Goal: Task Accomplishment & Management: Use online tool/utility

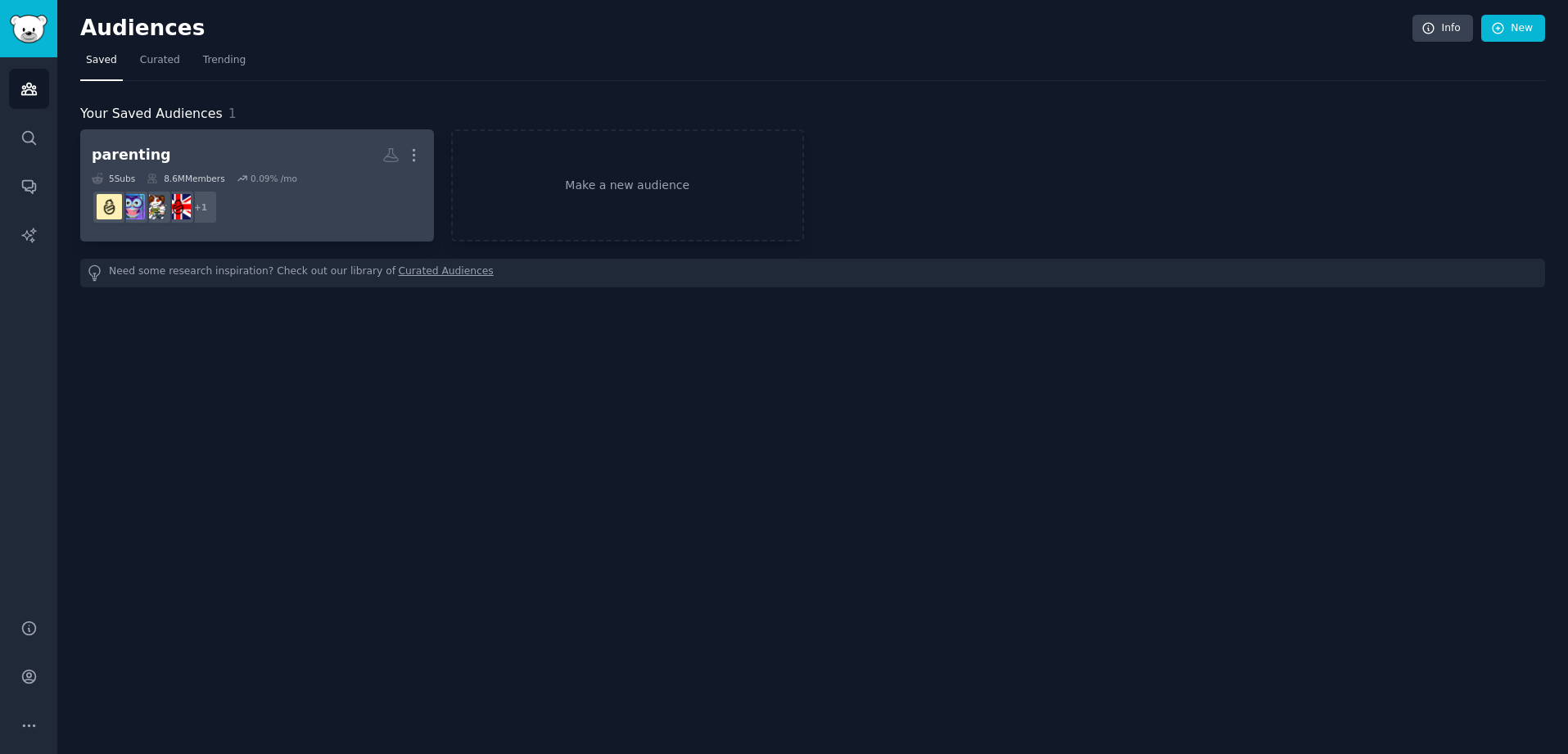
click at [325, 191] on dd "+ 1" at bounding box center [256, 207] width 331 height 46
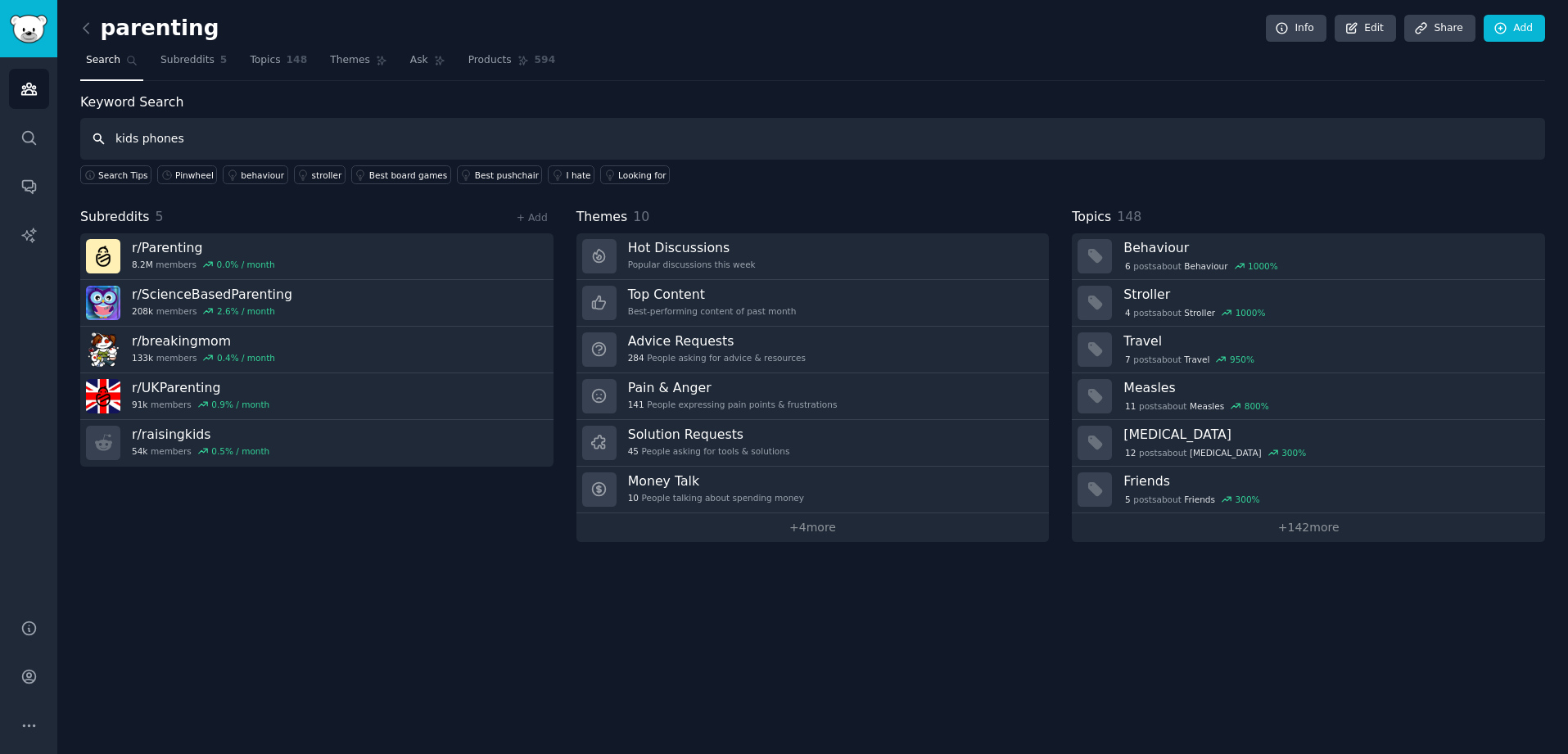
type input "kids phones"
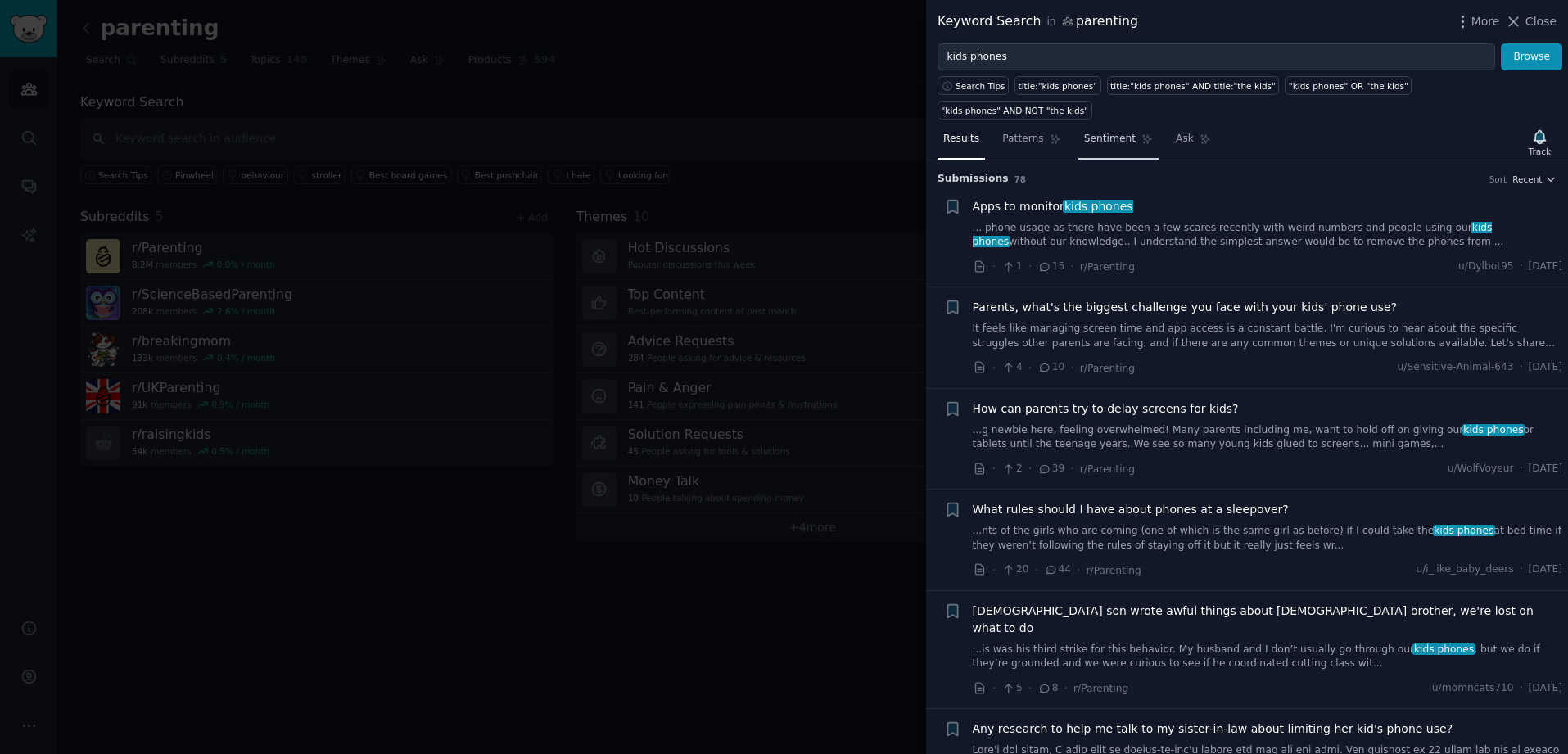
click at [1102, 133] on span "Sentiment" at bounding box center [1110, 139] width 52 height 15
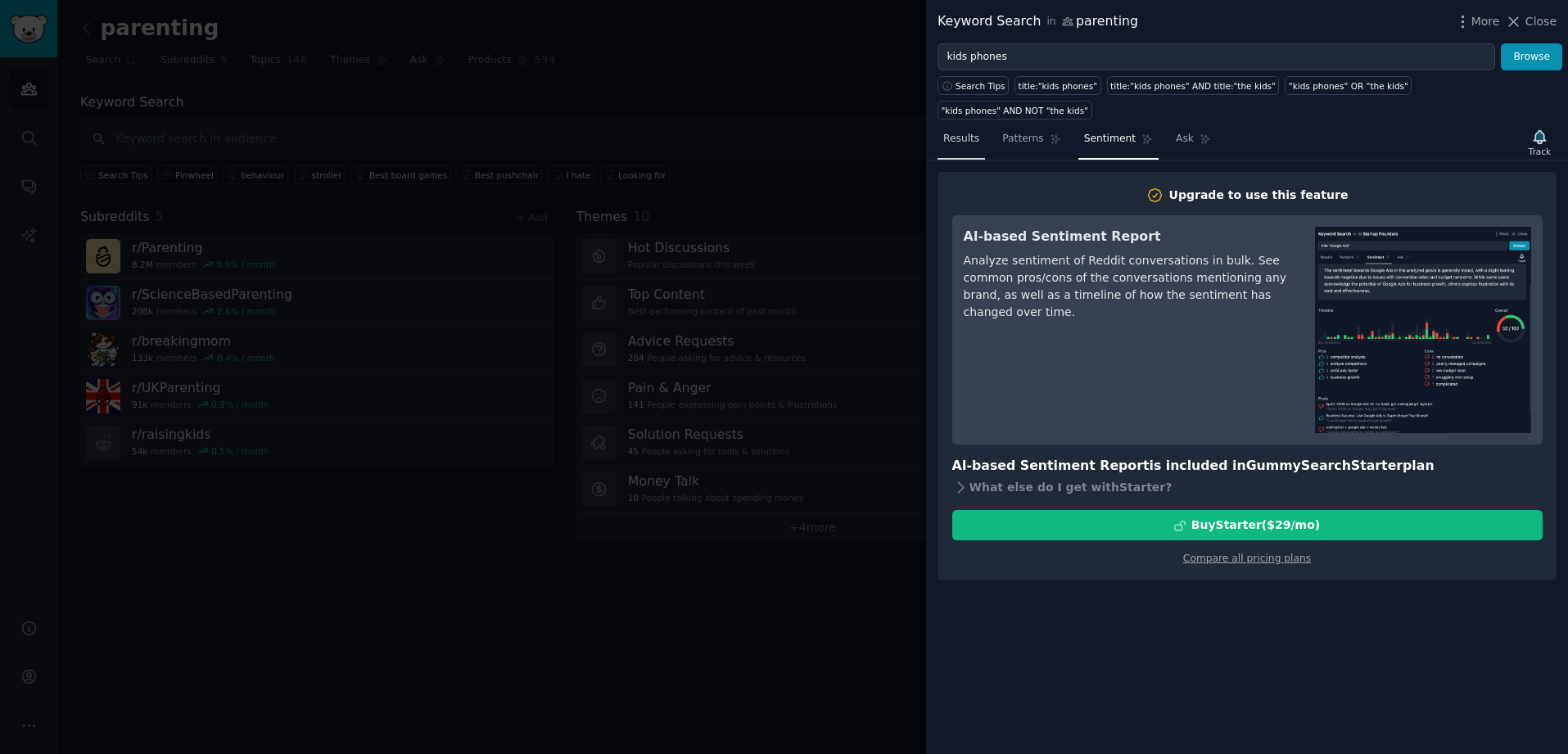
click at [963, 142] on span "Results" at bounding box center [961, 139] width 36 height 15
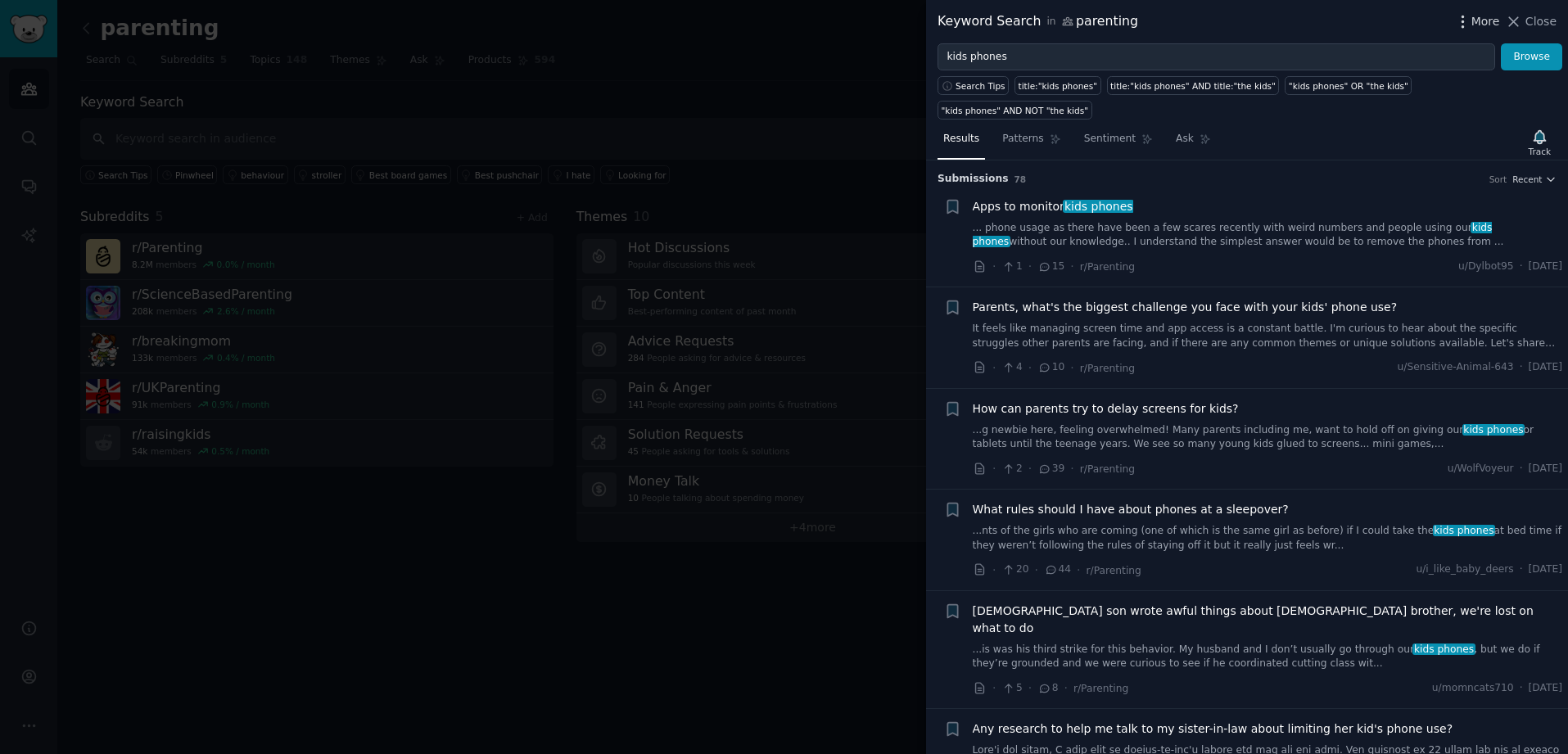
click at [1478, 25] on span "More" at bounding box center [1486, 22] width 28 height 17
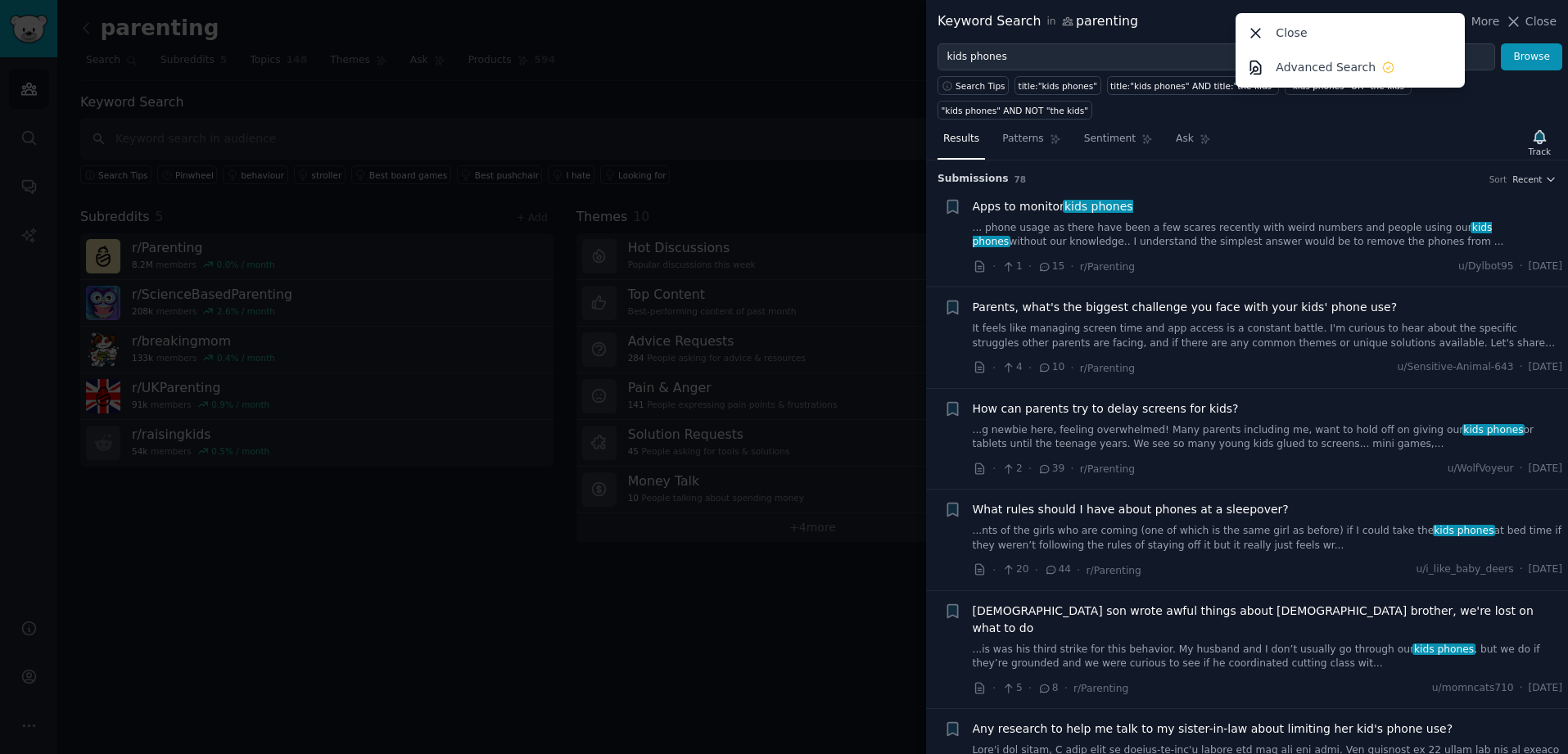
click at [1181, 26] on div "Keyword Search in parenting More Close Advanced Search Close" at bounding box center [1247, 22] width 619 height 21
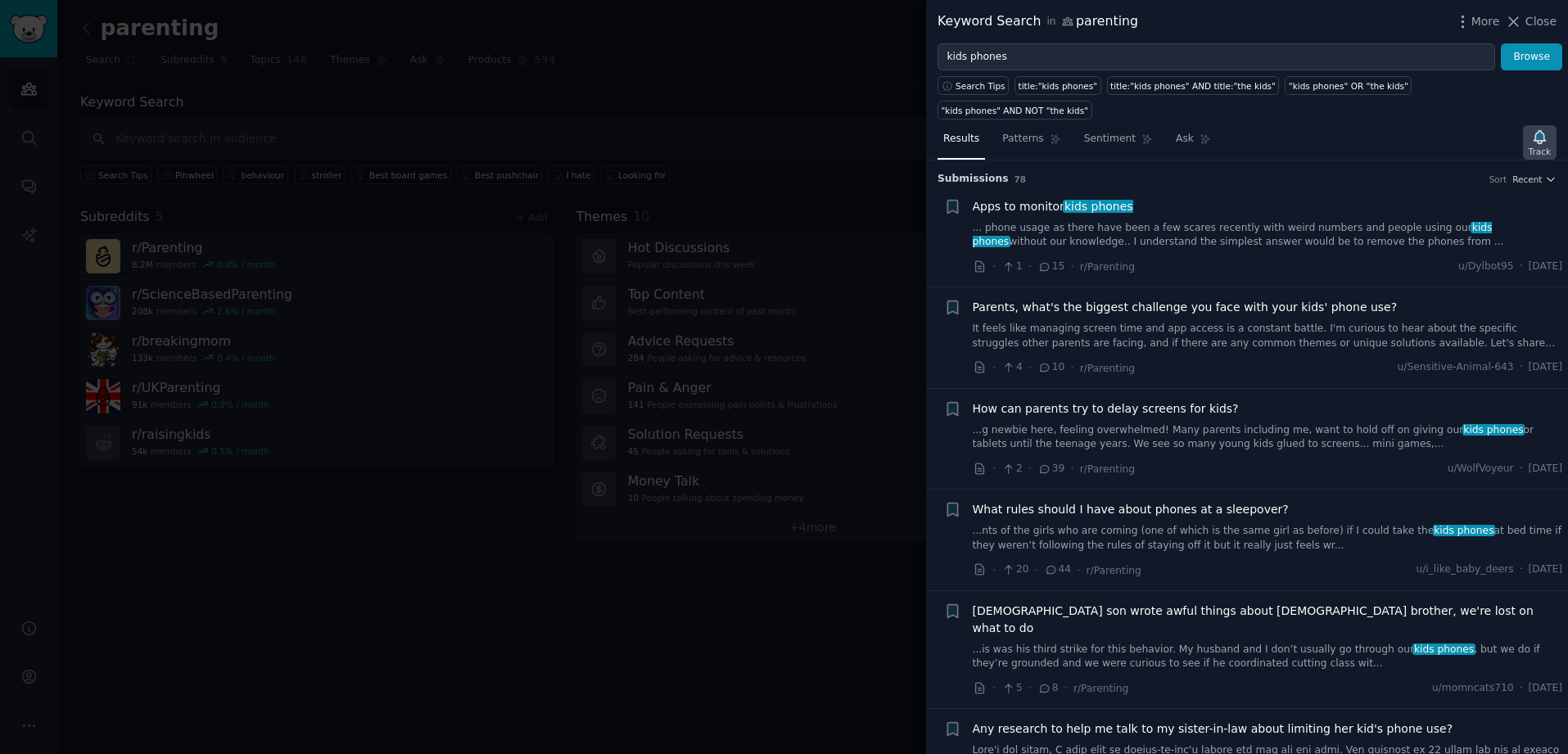
click at [1534, 148] on div "Track" at bounding box center [1539, 152] width 22 height 11
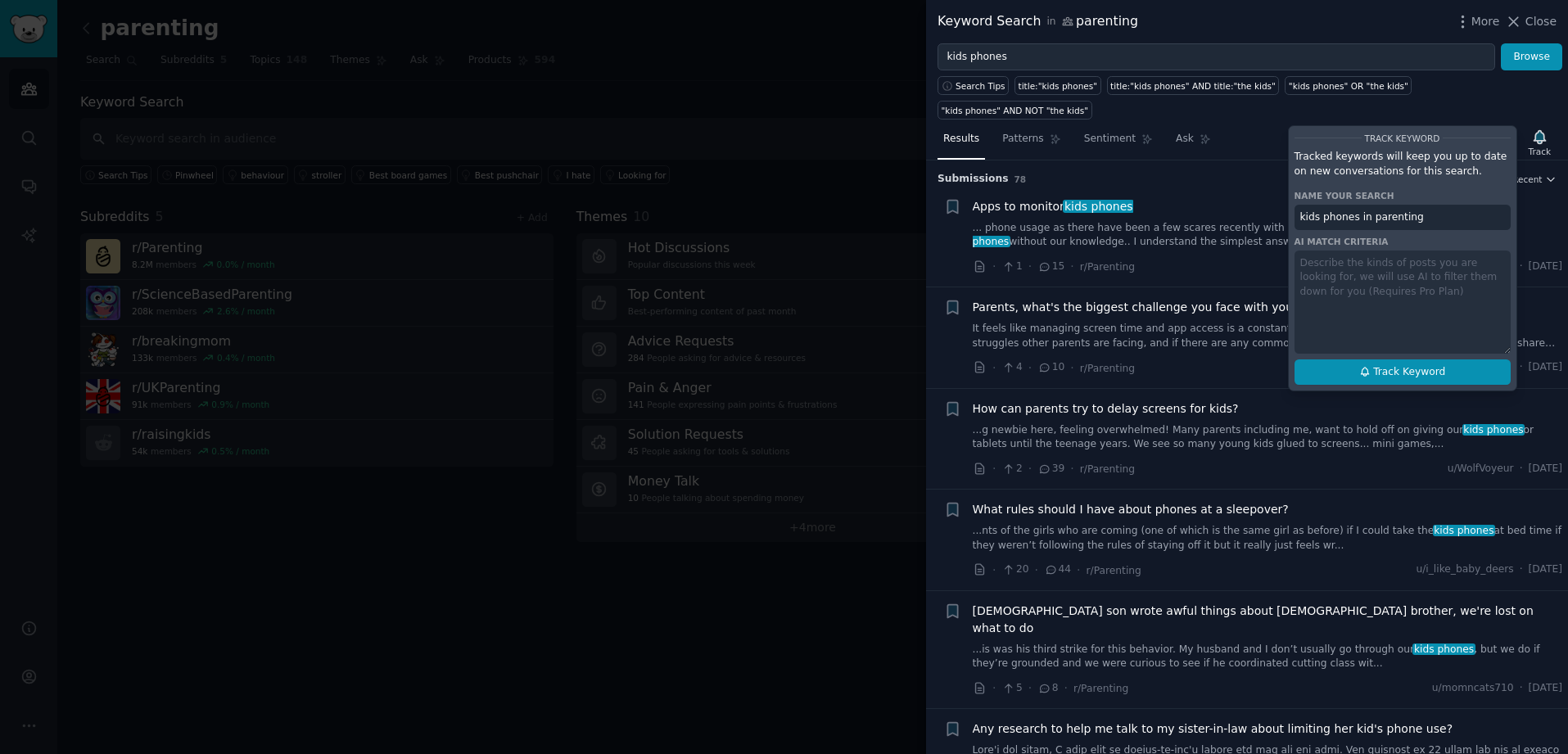
click at [1412, 371] on span "Track Keyword" at bounding box center [1409, 373] width 72 height 15
type input "kids phones in parenting"
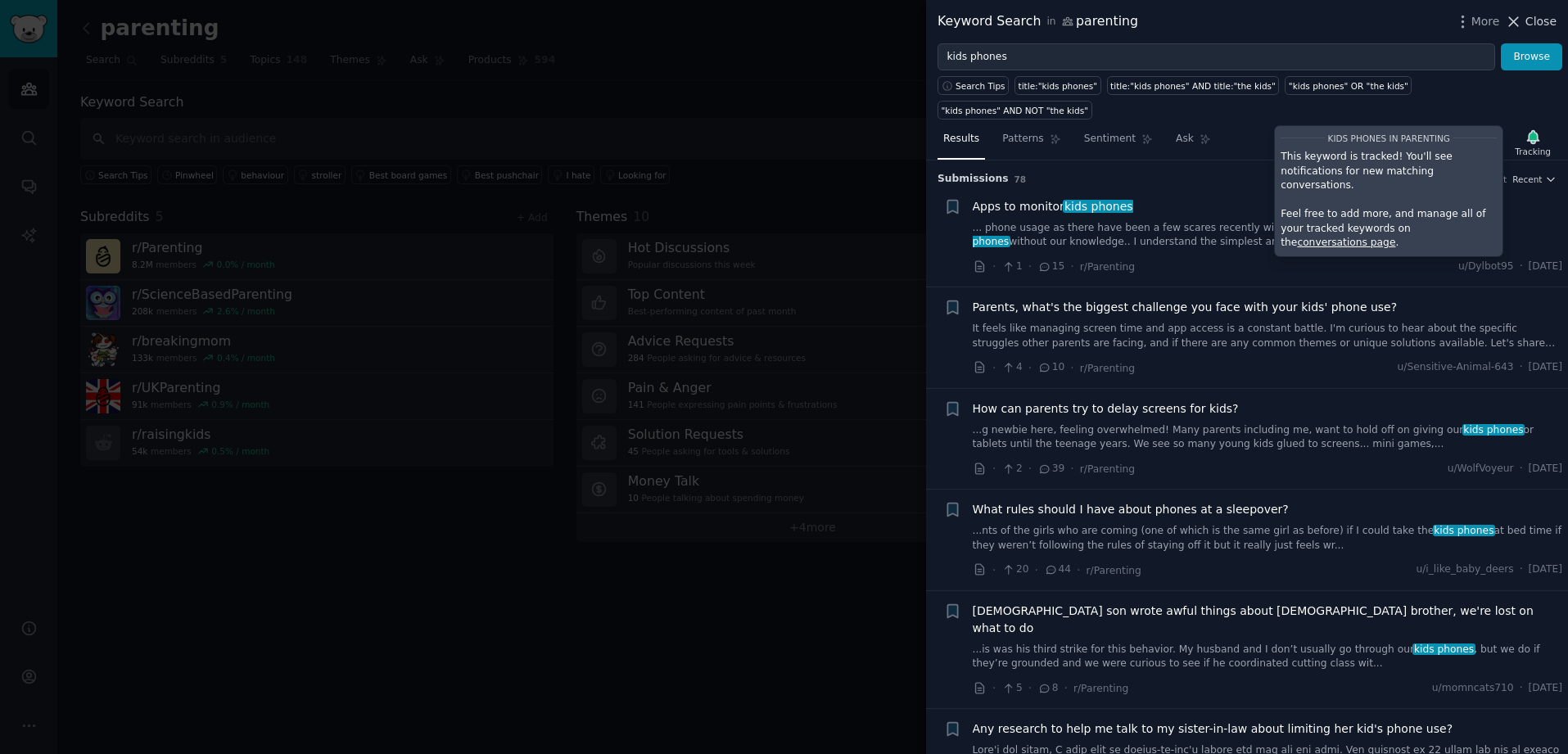
click at [1533, 21] on span "Close" at bounding box center [1541, 22] width 31 height 17
